Goal: Navigation & Orientation: Find specific page/section

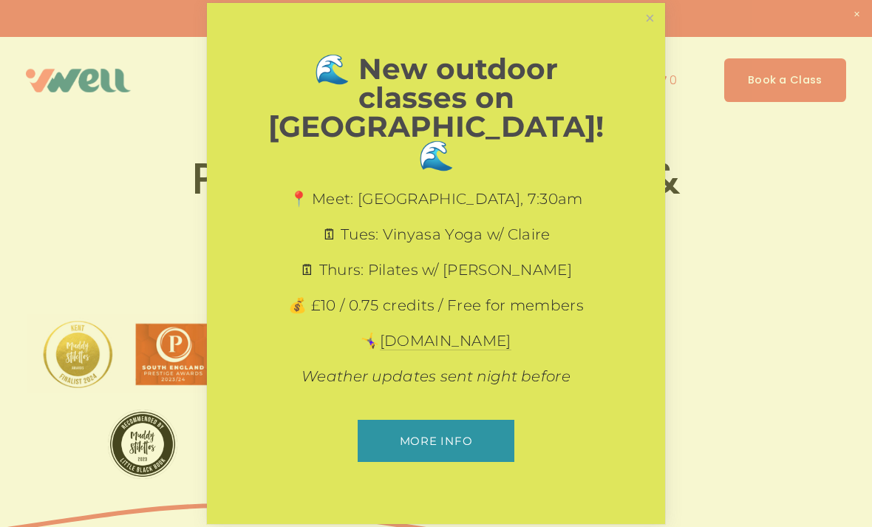
click at [653, 31] on link "Close" at bounding box center [650, 18] width 26 height 26
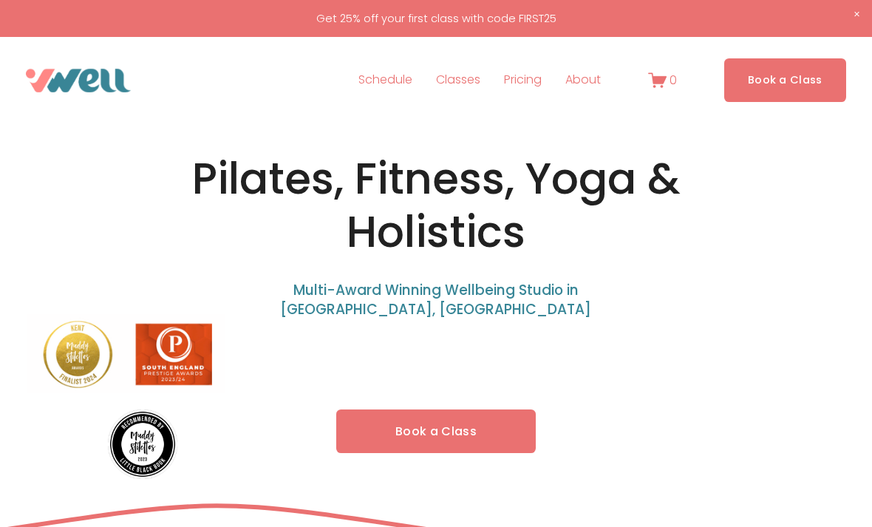
click at [0, 0] on span "Pilates" at bounding box center [0, 0] width 0 height 0
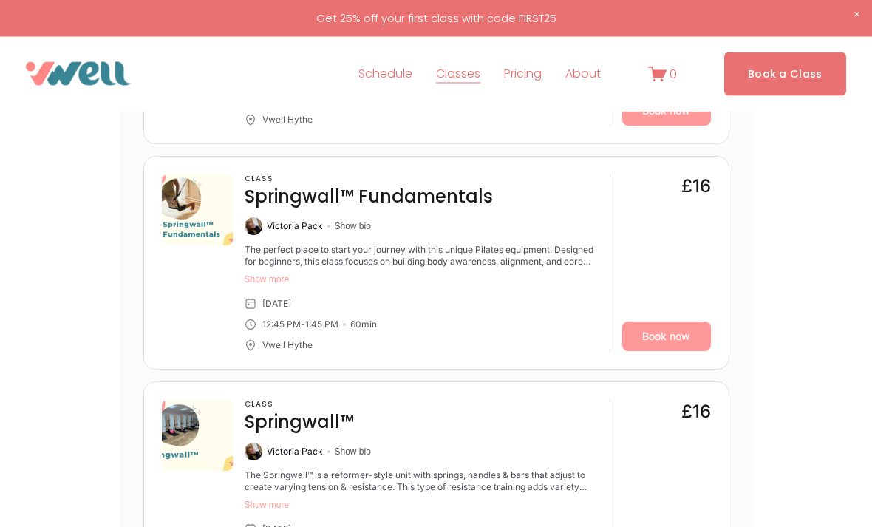
scroll to position [3197, 0]
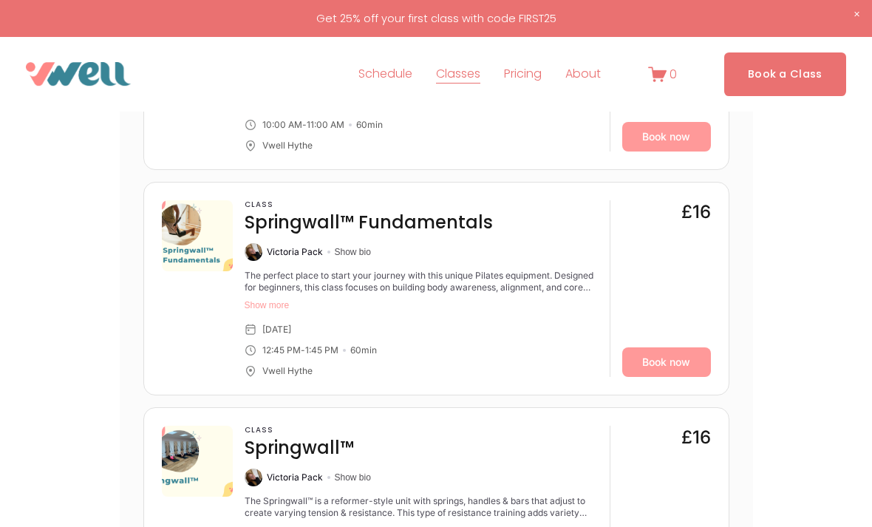
click at [0, 0] on span "Yoga" at bounding box center [0, 0] width 0 height 0
